Goal: Information Seeking & Learning: Learn about a topic

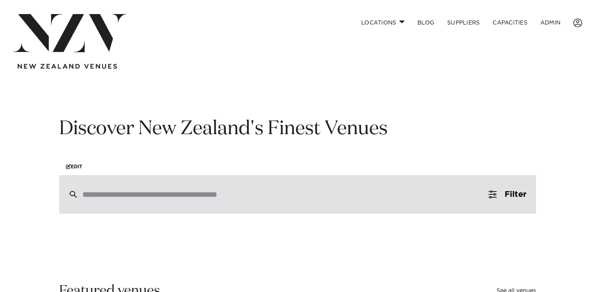
click at [166, 194] on input "search" at bounding box center [280, 194] width 396 height 9
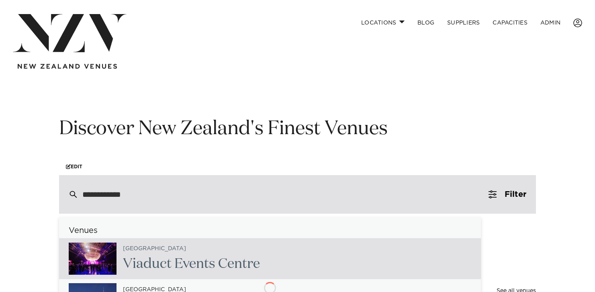
type input "**********"
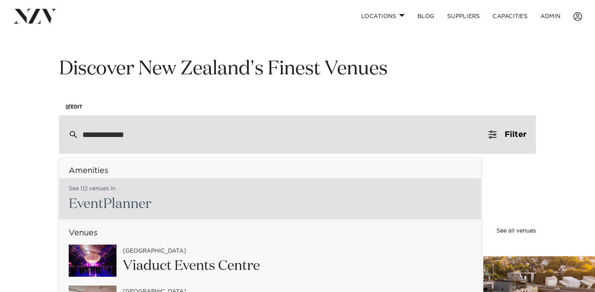
scroll to position [61, 0]
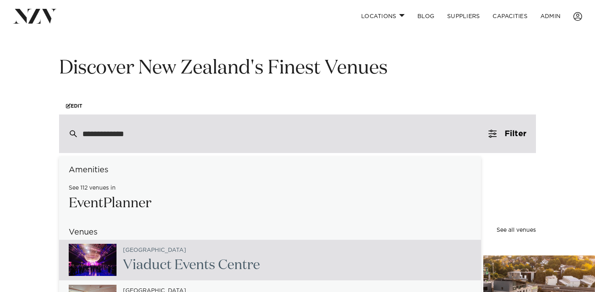
click at [192, 272] on span "Event" at bounding box center [191, 265] width 35 height 14
type input "**********"
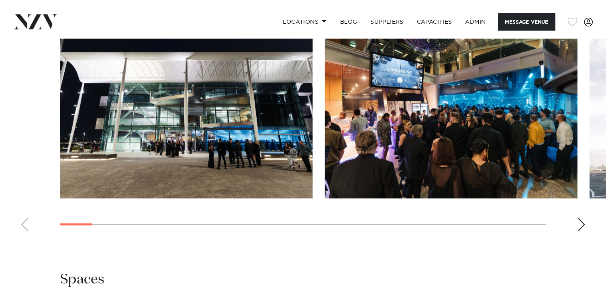
scroll to position [820, 0]
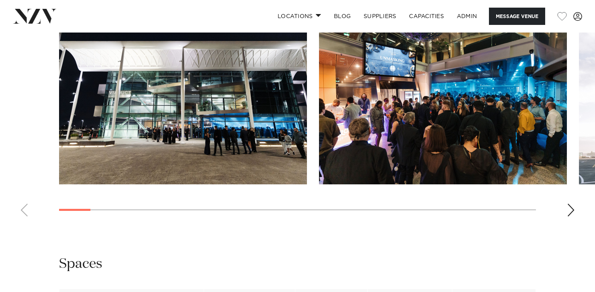
click at [566, 223] on swiper-container at bounding box center [297, 112] width 595 height 221
click at [571, 217] on div "Next slide" at bounding box center [571, 210] width 8 height 13
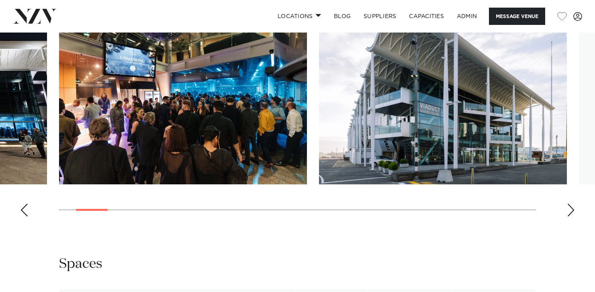
click at [571, 217] on div "Next slide" at bounding box center [571, 210] width 8 height 13
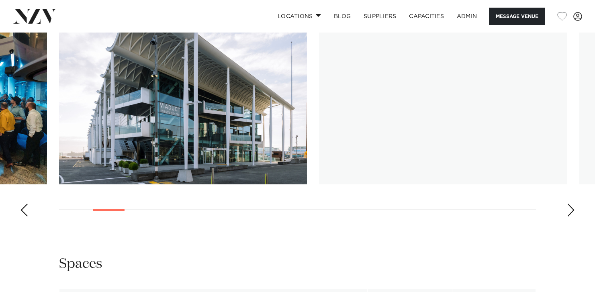
click at [571, 217] on div "Next slide" at bounding box center [571, 210] width 8 height 13
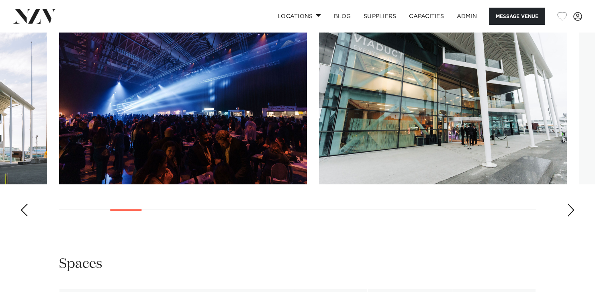
click at [571, 217] on div "Next slide" at bounding box center [571, 210] width 8 height 13
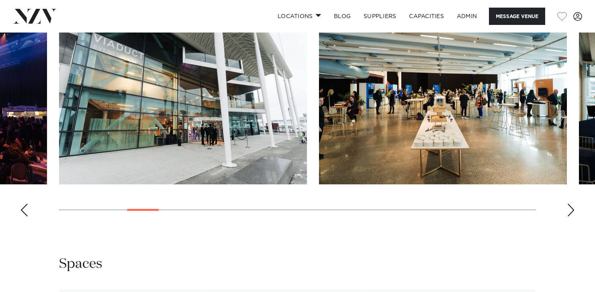
click at [571, 217] on div "Next slide" at bounding box center [571, 210] width 8 height 13
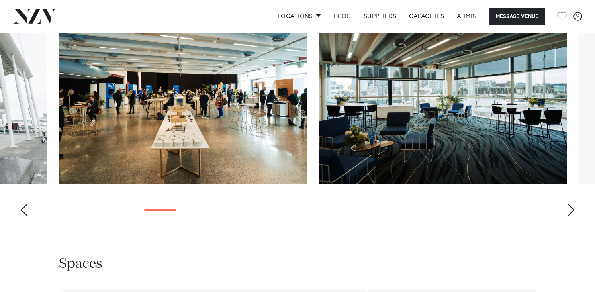
click at [571, 217] on div "Next slide" at bounding box center [571, 210] width 8 height 13
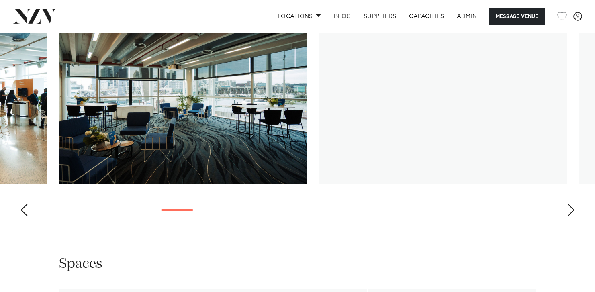
click at [571, 217] on div "Next slide" at bounding box center [571, 210] width 8 height 13
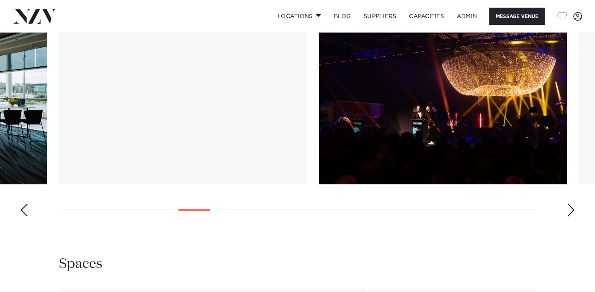
click at [571, 217] on div "Next slide" at bounding box center [571, 210] width 8 height 13
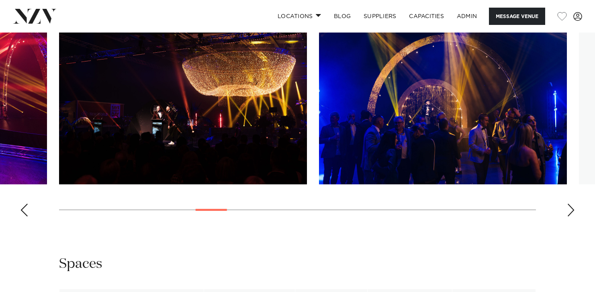
click at [571, 217] on div "Next slide" at bounding box center [571, 210] width 8 height 13
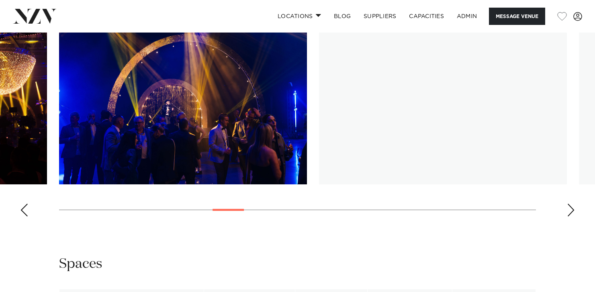
click at [571, 217] on div "Next slide" at bounding box center [571, 210] width 8 height 13
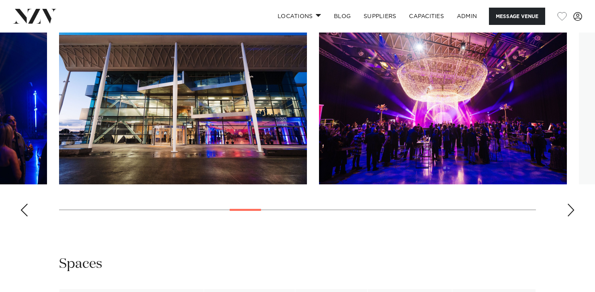
click at [571, 217] on div "Next slide" at bounding box center [571, 210] width 8 height 13
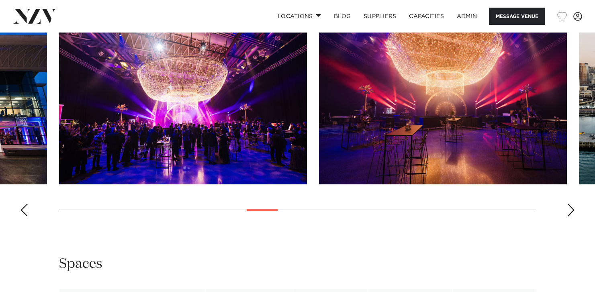
click at [571, 217] on div "Next slide" at bounding box center [571, 210] width 8 height 13
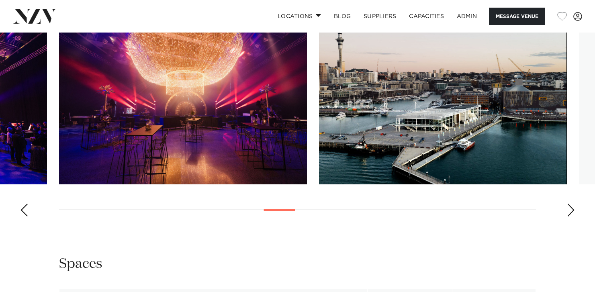
click at [571, 217] on div "Next slide" at bounding box center [571, 210] width 8 height 13
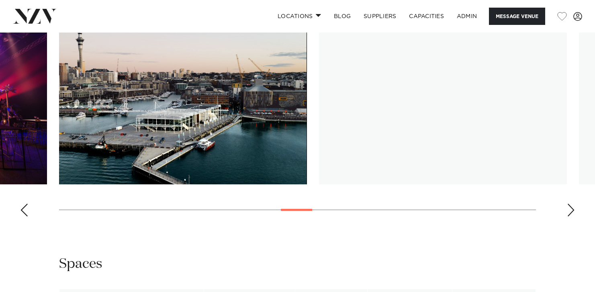
click at [571, 217] on div "Next slide" at bounding box center [571, 210] width 8 height 13
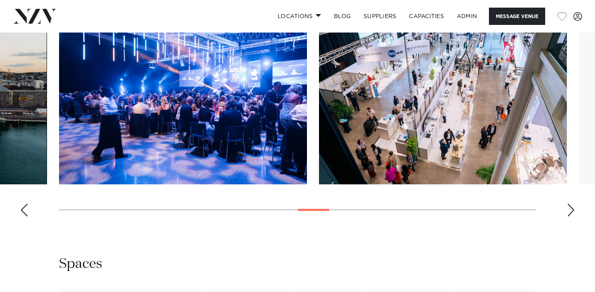
click at [571, 217] on div "Next slide" at bounding box center [571, 210] width 8 height 13
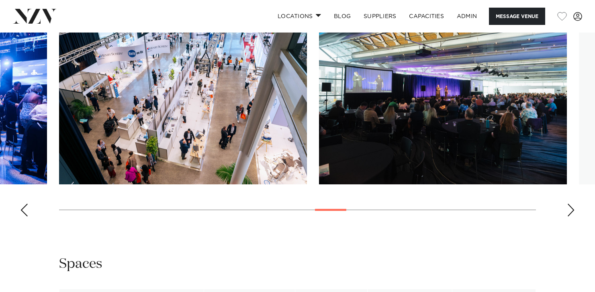
click at [571, 217] on div "Next slide" at bounding box center [571, 210] width 8 height 13
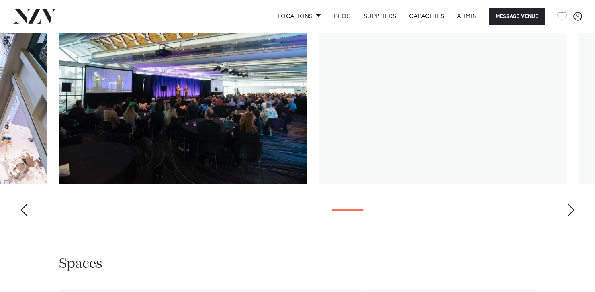
click at [571, 217] on div "Next slide" at bounding box center [571, 210] width 8 height 13
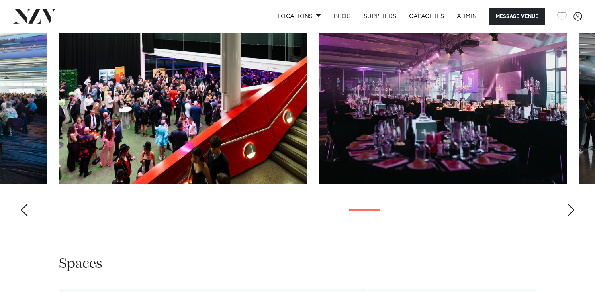
click at [29, 223] on swiper-container at bounding box center [297, 112] width 595 height 221
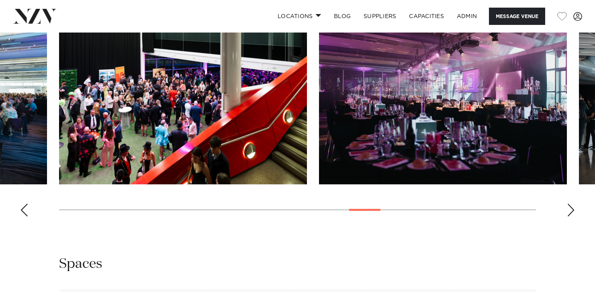
click at [20, 223] on swiper-container at bounding box center [297, 112] width 595 height 221
click at [24, 217] on div "Previous slide" at bounding box center [24, 210] width 8 height 13
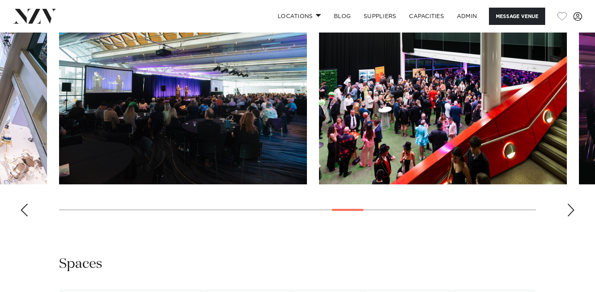
click at [25, 217] on div "Previous slide" at bounding box center [24, 210] width 8 height 13
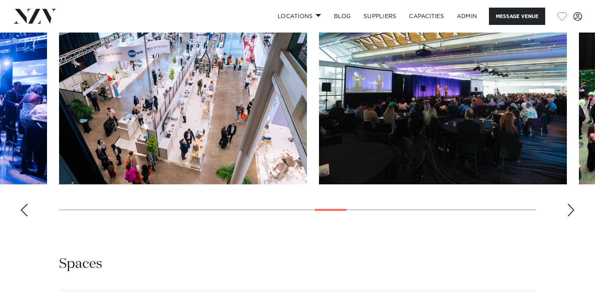
click at [25, 217] on div "Previous slide" at bounding box center [24, 210] width 8 height 13
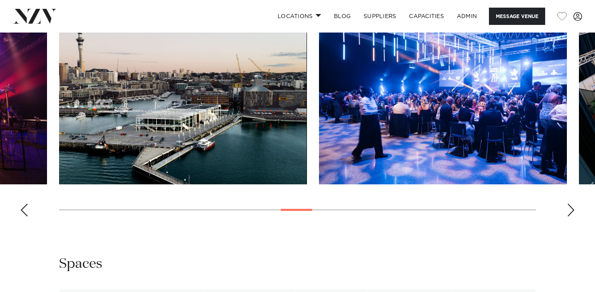
click at [25, 217] on div "Previous slide" at bounding box center [24, 210] width 8 height 13
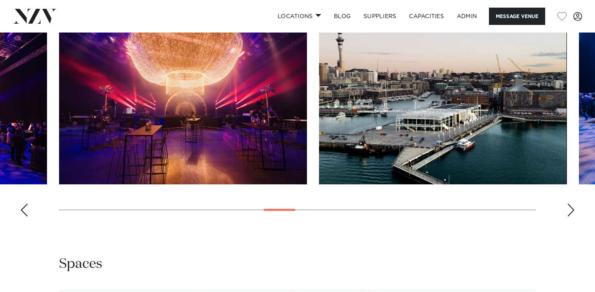
click at [25, 217] on div "Previous slide" at bounding box center [24, 210] width 8 height 13
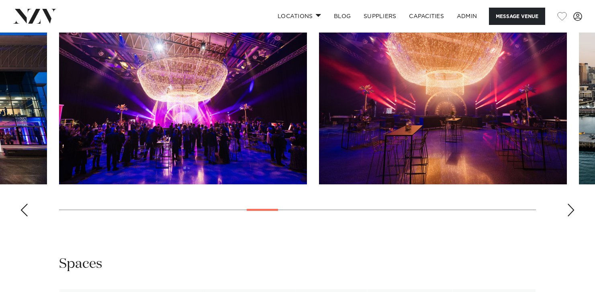
click at [25, 217] on div "Previous slide" at bounding box center [24, 210] width 8 height 13
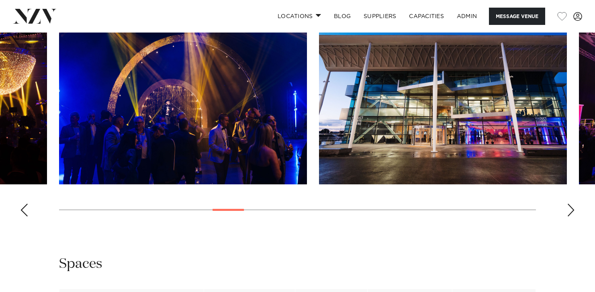
click at [25, 217] on div "Previous slide" at bounding box center [24, 210] width 8 height 13
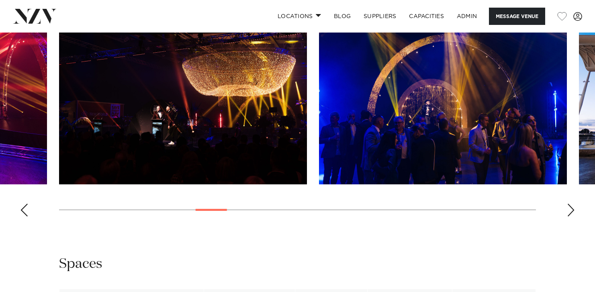
click at [25, 217] on div "Previous slide" at bounding box center [24, 210] width 8 height 13
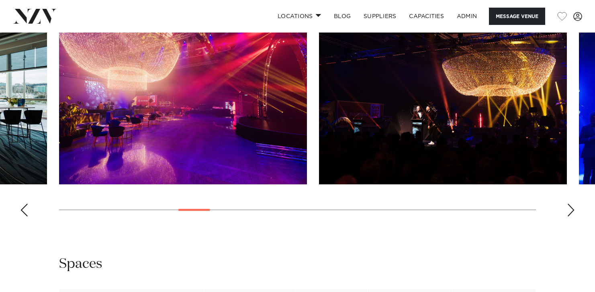
click at [25, 217] on div "Previous slide" at bounding box center [24, 210] width 8 height 13
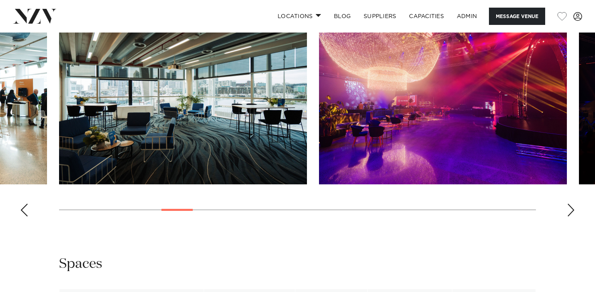
click at [25, 217] on div "Previous slide" at bounding box center [24, 210] width 8 height 13
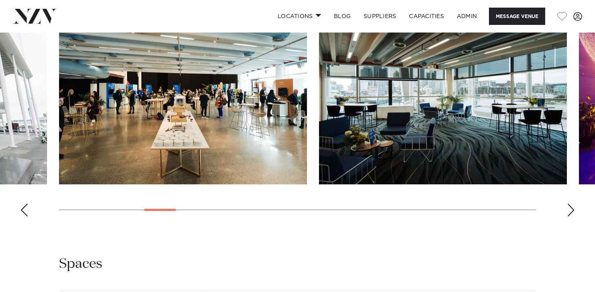
click at [25, 217] on div "Previous slide" at bounding box center [24, 210] width 8 height 13
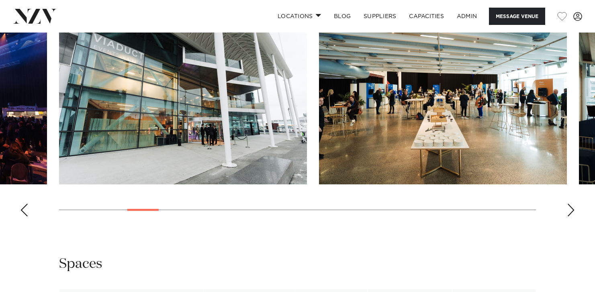
click at [25, 217] on div "Previous slide" at bounding box center [24, 210] width 8 height 13
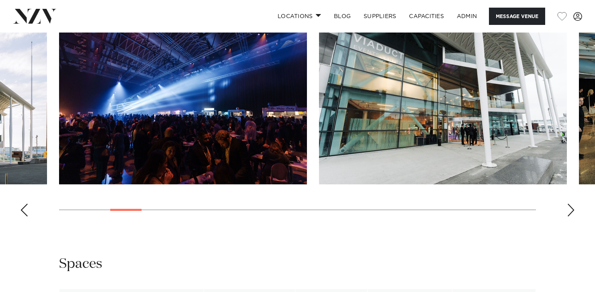
click at [25, 217] on div "Previous slide" at bounding box center [24, 210] width 8 height 13
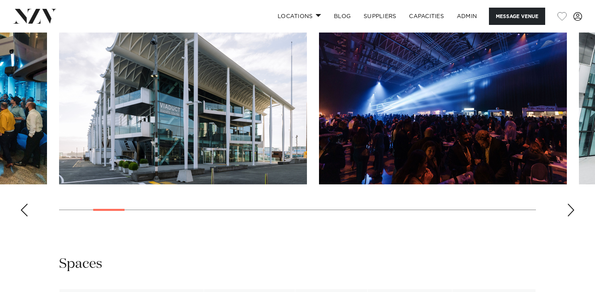
click at [25, 217] on div "Previous slide" at bounding box center [24, 210] width 8 height 13
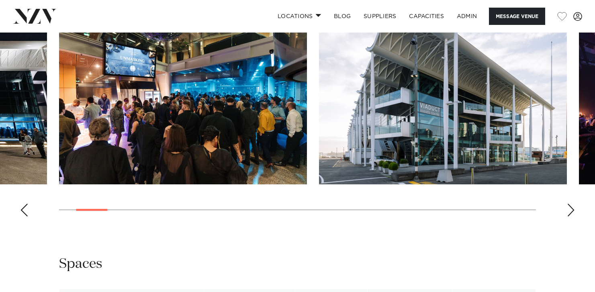
click at [25, 217] on div "Previous slide" at bounding box center [24, 210] width 8 height 13
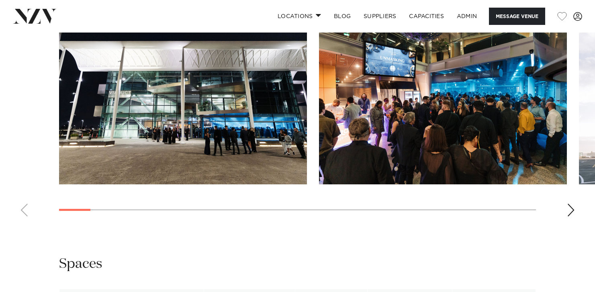
click at [574, 217] on div "Next slide" at bounding box center [571, 210] width 8 height 13
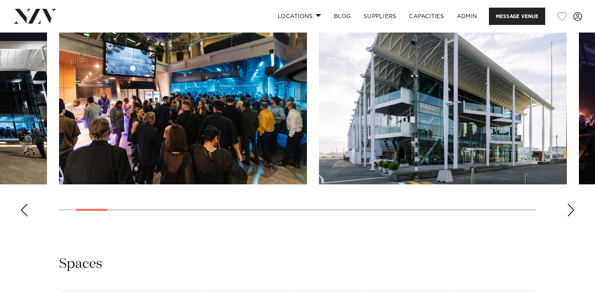
click at [403, 153] on img "3 / 28" at bounding box center [443, 93] width 248 height 182
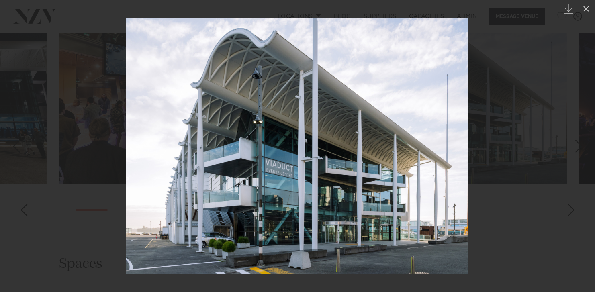
drag, startPoint x: 524, startPoint y: 30, endPoint x: 518, endPoint y: 27, distance: 6.6
click at [524, 30] on div at bounding box center [297, 146] width 595 height 292
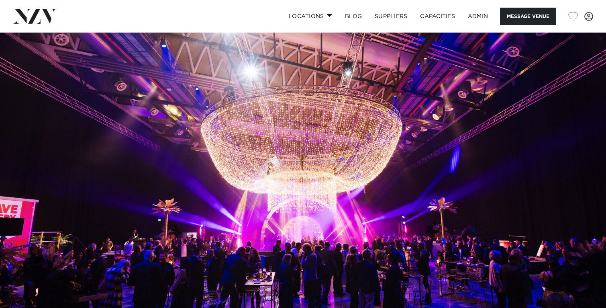
click at [38, 21] on img at bounding box center [35, 16] width 44 height 14
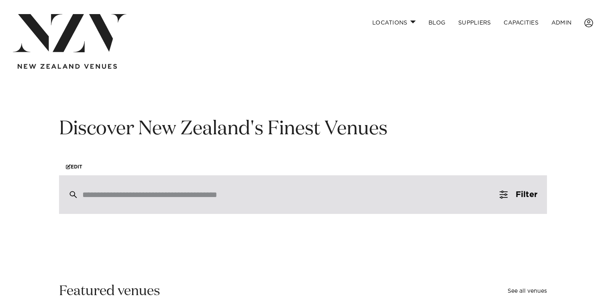
click at [165, 194] on input "search" at bounding box center [285, 194] width 407 height 9
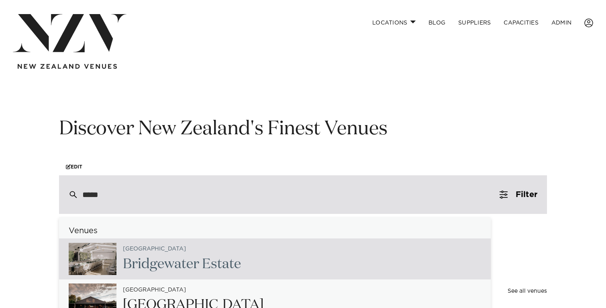
type input "******"
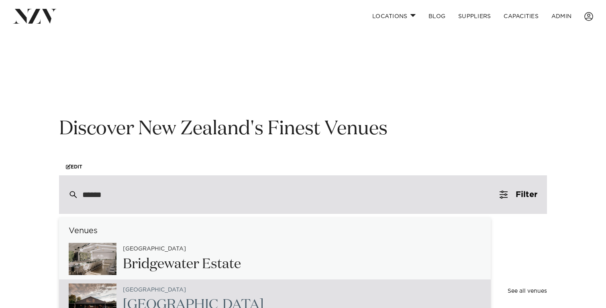
scroll to position [33, 0]
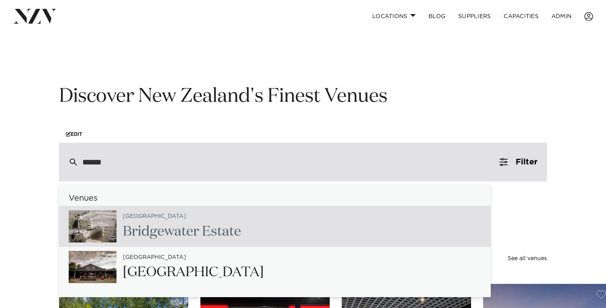
click at [169, 234] on h2 "Bridge water Estate" at bounding box center [182, 232] width 118 height 18
type input "**********"
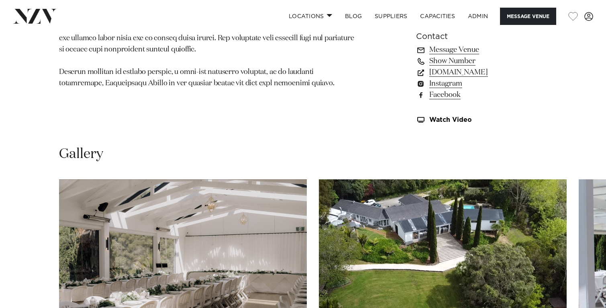
click at [403, 171] on div "Gallery" at bounding box center [302, 272] width 593 height 255
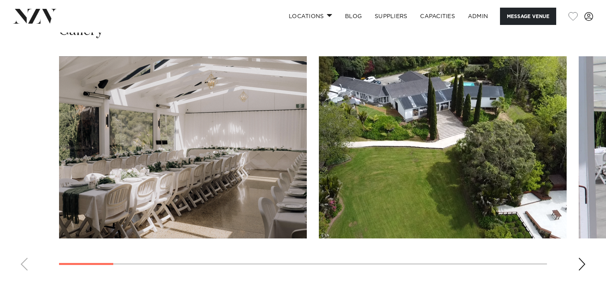
scroll to position [751, 0]
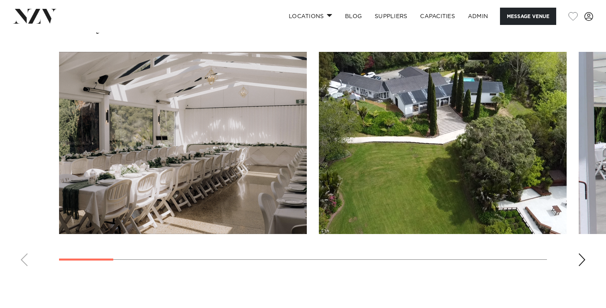
click at [586, 258] on swiper-container at bounding box center [303, 162] width 606 height 221
click at [584, 258] on div "Next slide" at bounding box center [582, 259] width 8 height 13
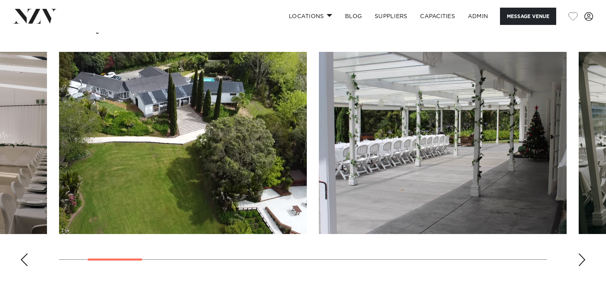
click at [584, 258] on div "Next slide" at bounding box center [582, 259] width 8 height 13
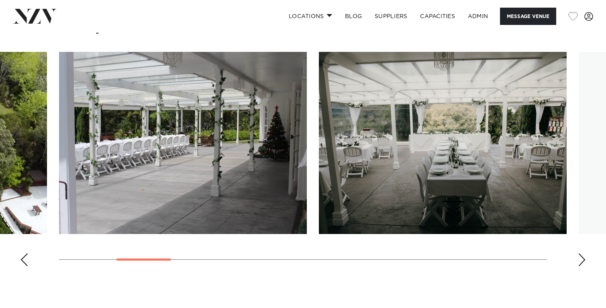
click at [584, 258] on div "Next slide" at bounding box center [582, 259] width 8 height 13
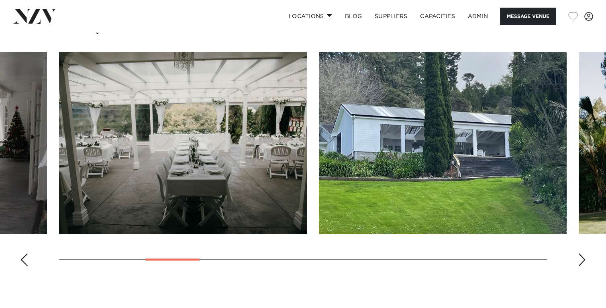
click at [584, 258] on div "Next slide" at bounding box center [582, 259] width 8 height 13
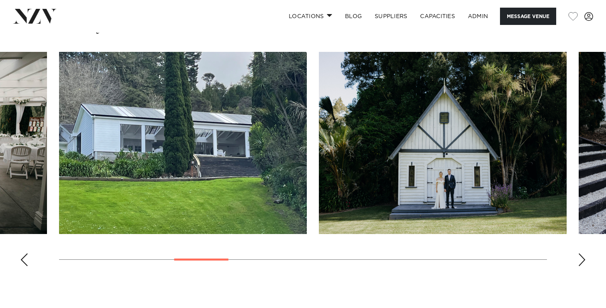
click at [584, 258] on div "Next slide" at bounding box center [582, 259] width 8 height 13
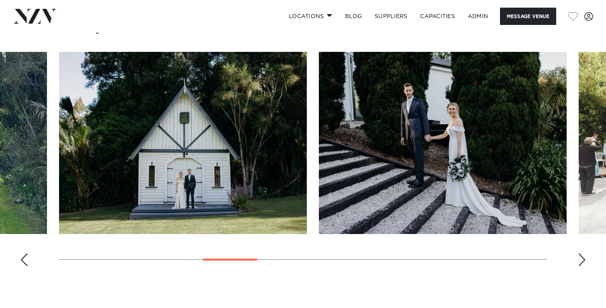
click at [584, 258] on div "Next slide" at bounding box center [582, 259] width 8 height 13
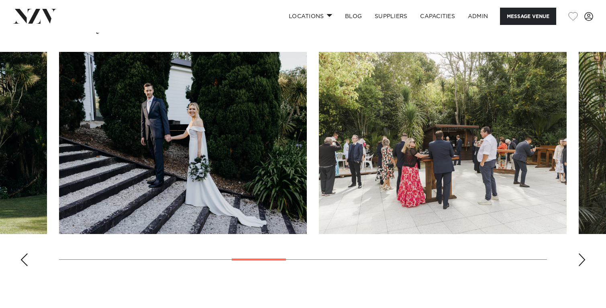
click at [584, 258] on div "Next slide" at bounding box center [582, 259] width 8 height 13
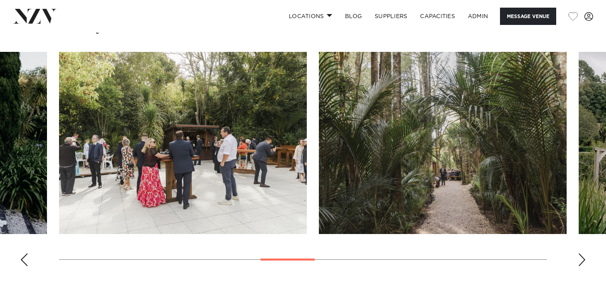
click at [585, 258] on div "Next slide" at bounding box center [582, 259] width 8 height 13
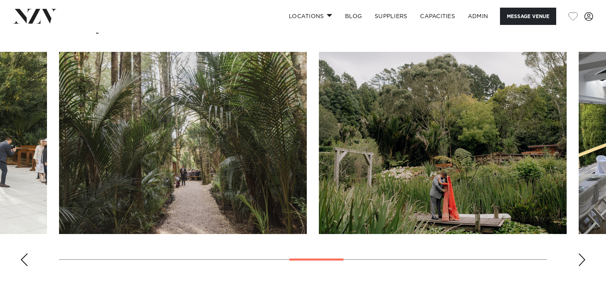
click at [585, 258] on div "Next slide" at bounding box center [582, 259] width 8 height 13
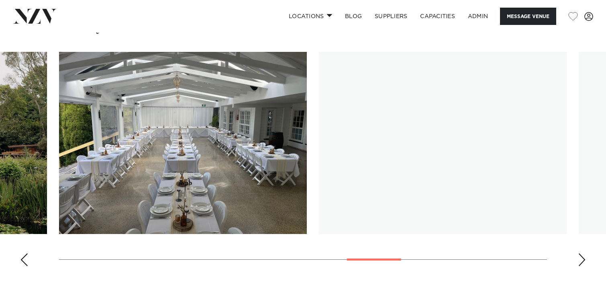
click at [585, 258] on div "Next slide" at bounding box center [582, 259] width 8 height 13
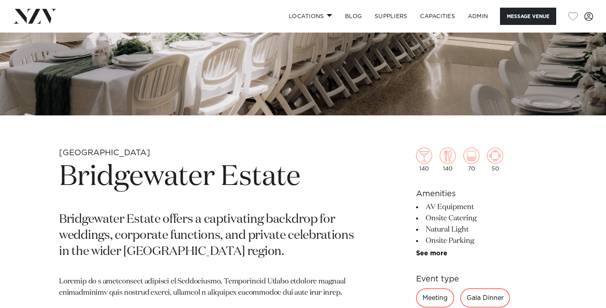
scroll to position [208, 0]
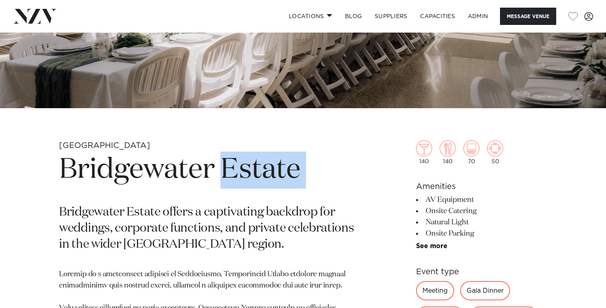
drag, startPoint x: 324, startPoint y: 196, endPoint x: 229, endPoint y: 165, distance: 100.0
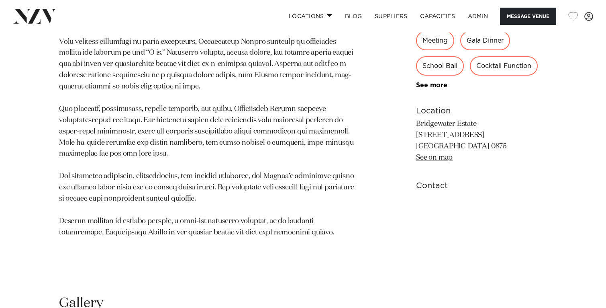
scroll to position [476, 0]
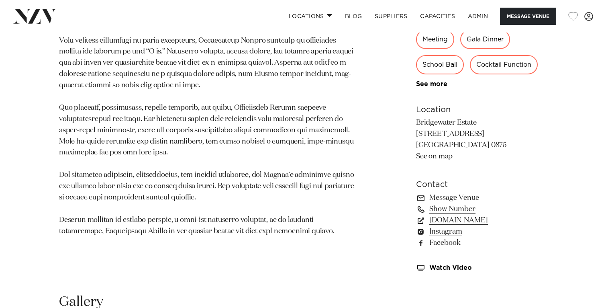
copy section "Estate"
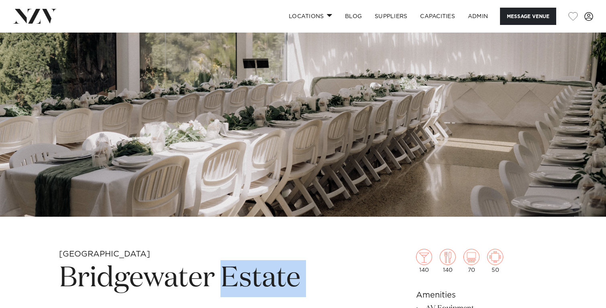
scroll to position [0, 0]
